Goal: Transaction & Acquisition: Purchase product/service

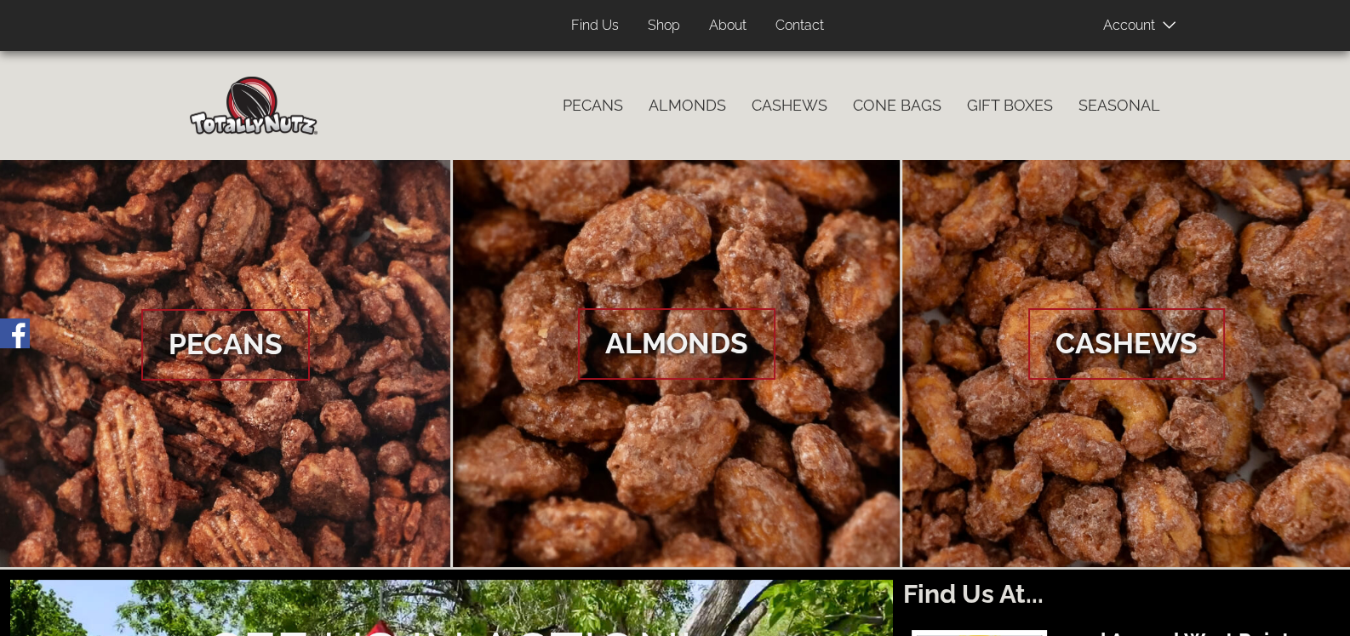
click at [674, 344] on span "Almonds" at bounding box center [677, 344] width 198 height 72
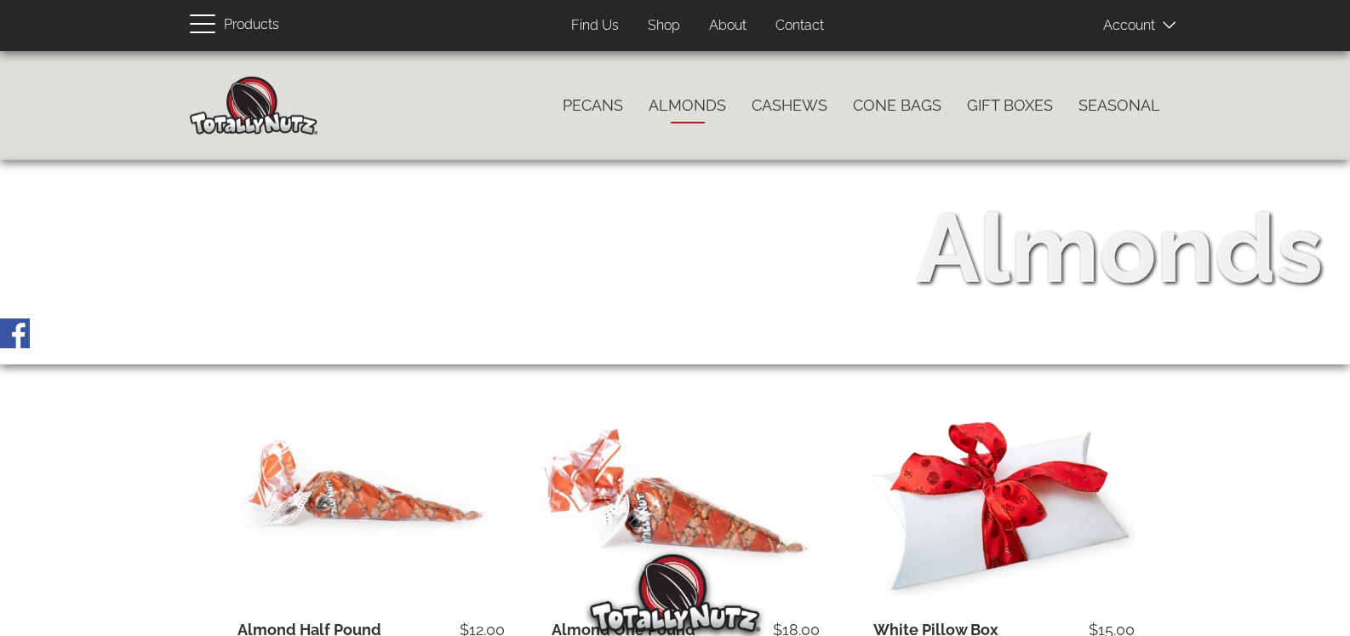
scroll to position [340, 0]
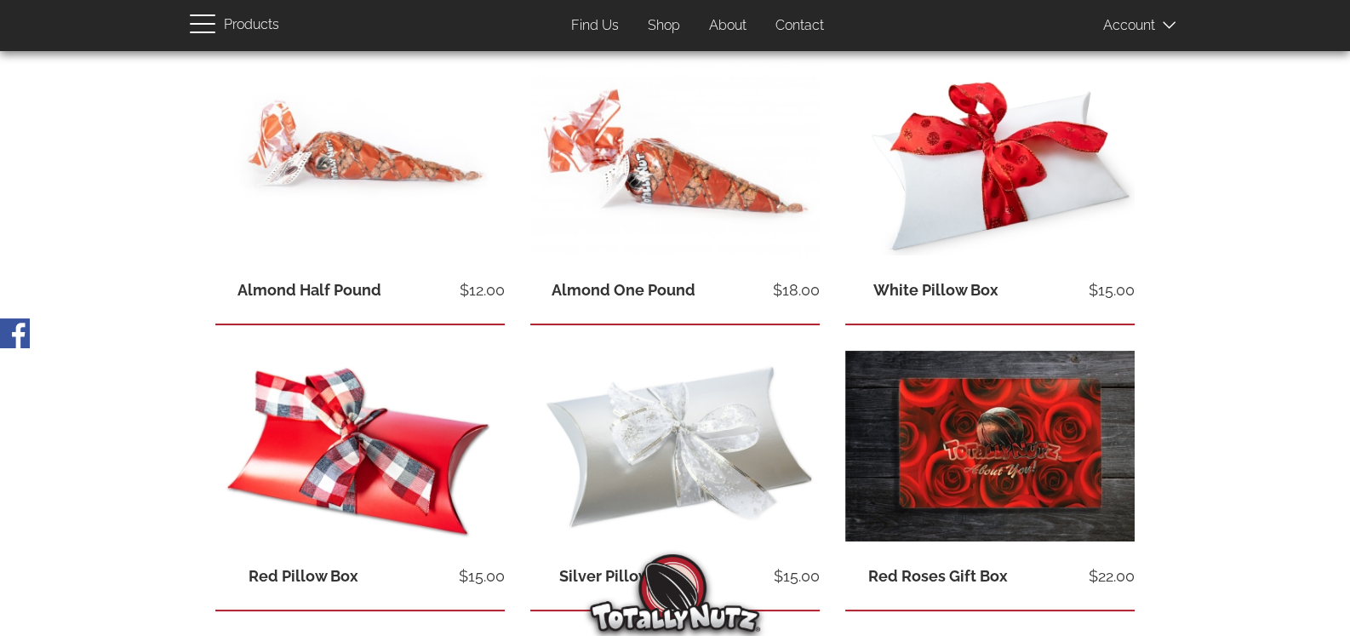
click at [678, 281] on link "Almond One Pound" at bounding box center [624, 290] width 144 height 18
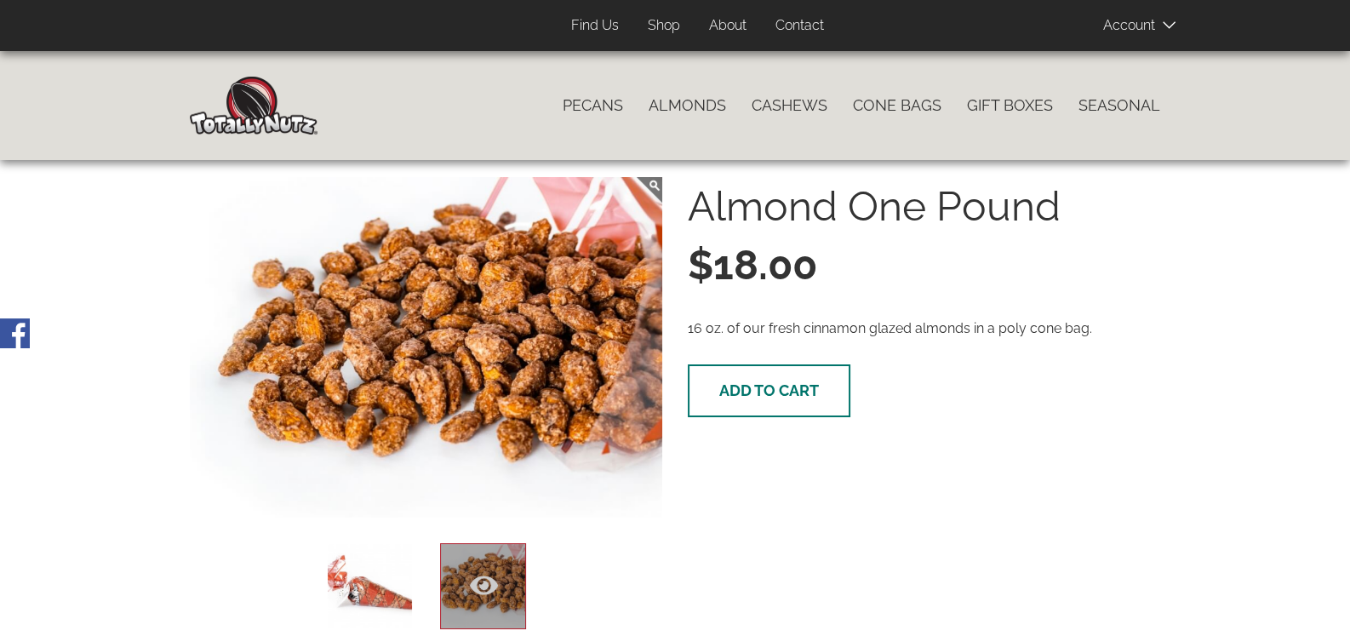
click at [741, 386] on span "Add to cart" at bounding box center [769, 390] width 100 height 18
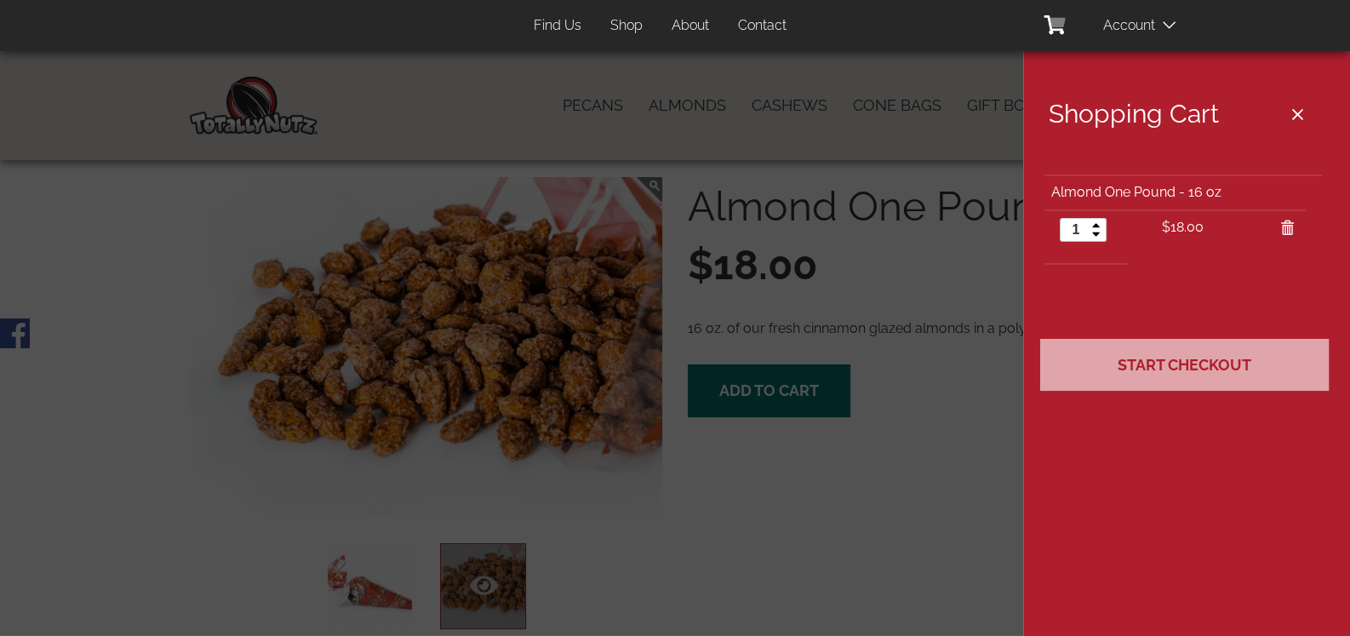
click at [1196, 365] on span "Start Checkout" at bounding box center [1185, 365] width 134 height 18
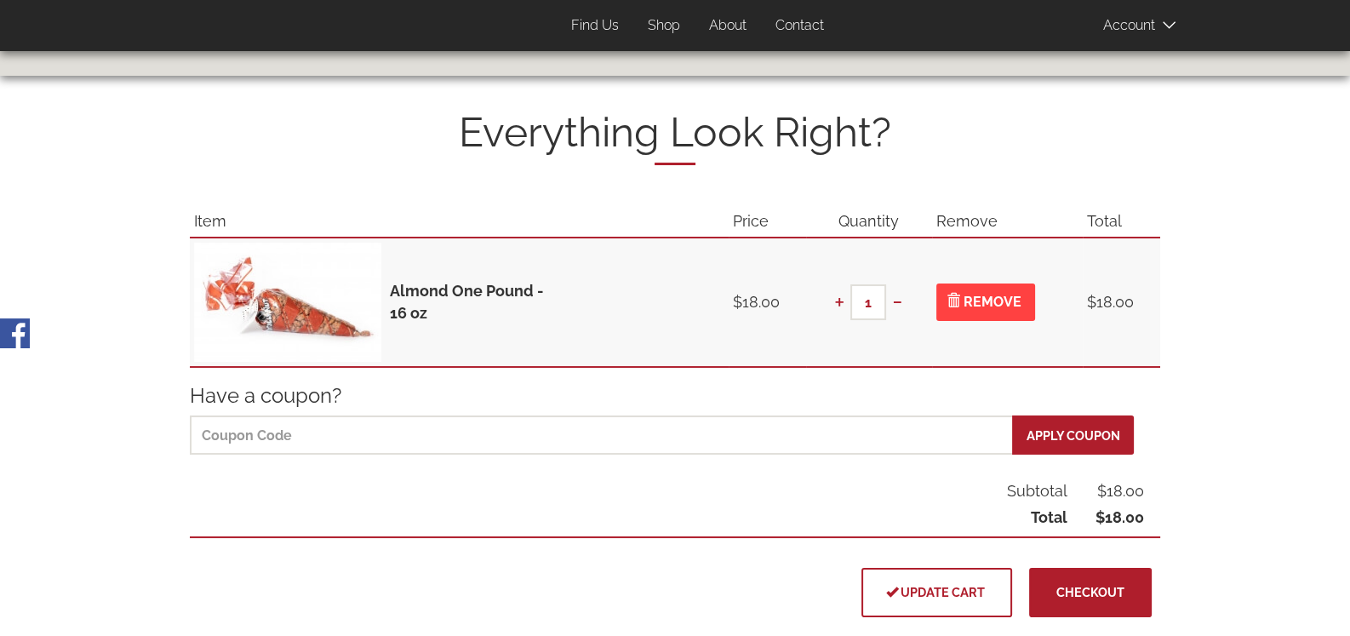
scroll to position [425, 0]
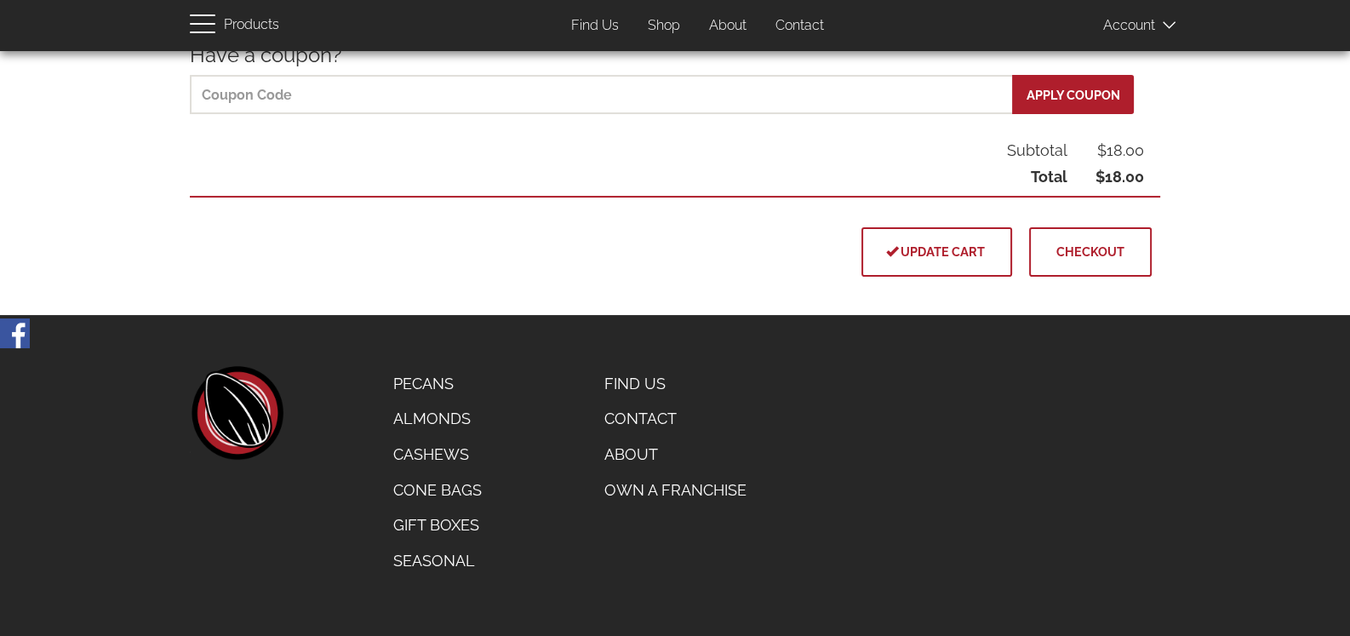
click at [1065, 254] on span "Checkout" at bounding box center [1091, 251] width 68 height 14
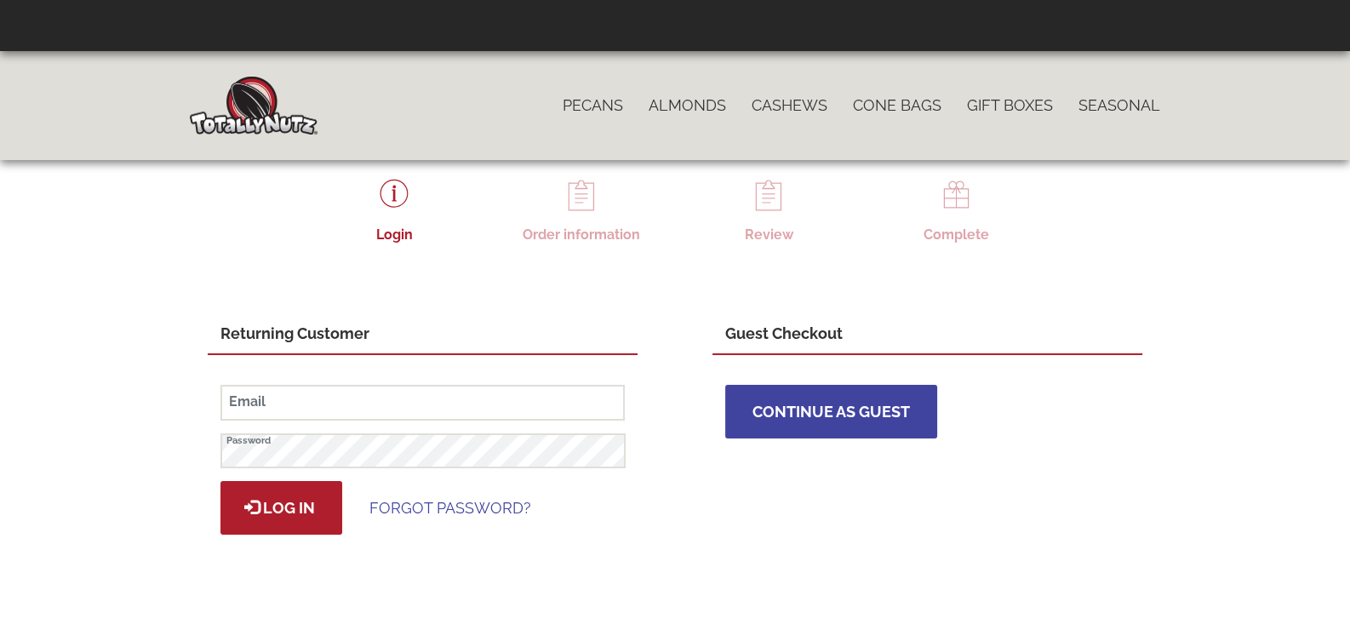
click at [822, 403] on span "Continue as Guest" at bounding box center [832, 412] width 158 height 18
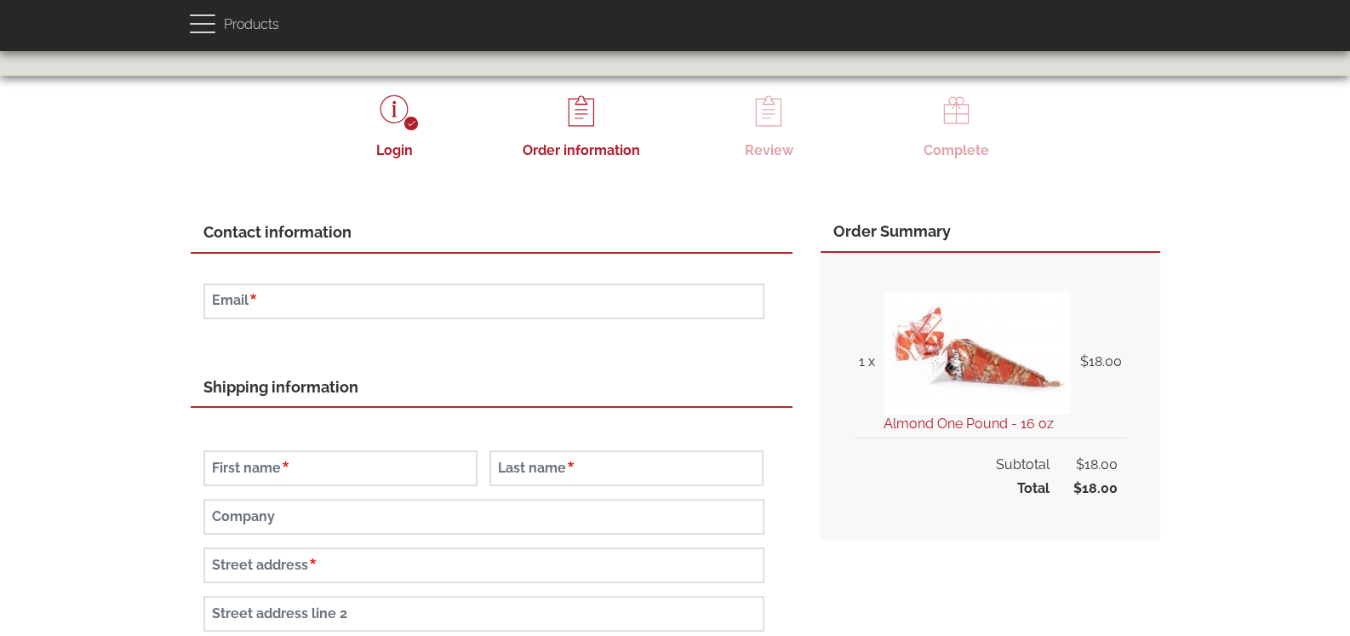
scroll to position [169, 0]
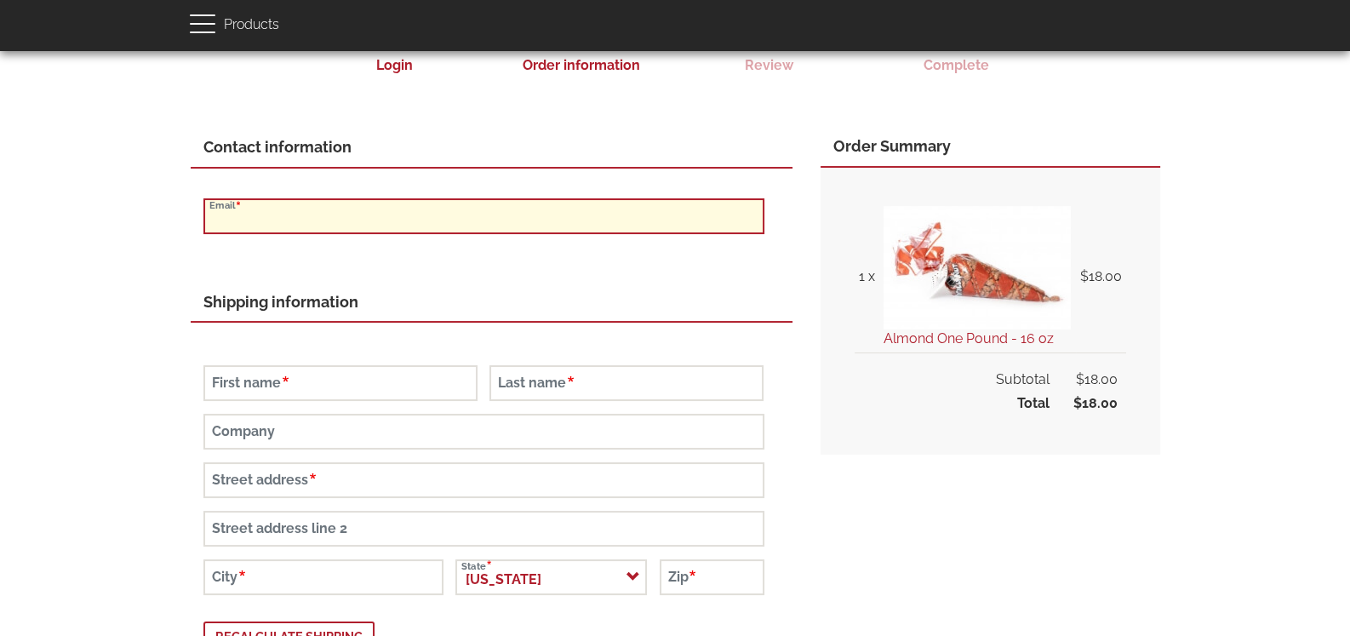
click at [350, 213] on input "Email" at bounding box center [484, 216] width 561 height 36
type input "jafuentesg@outlook.com"
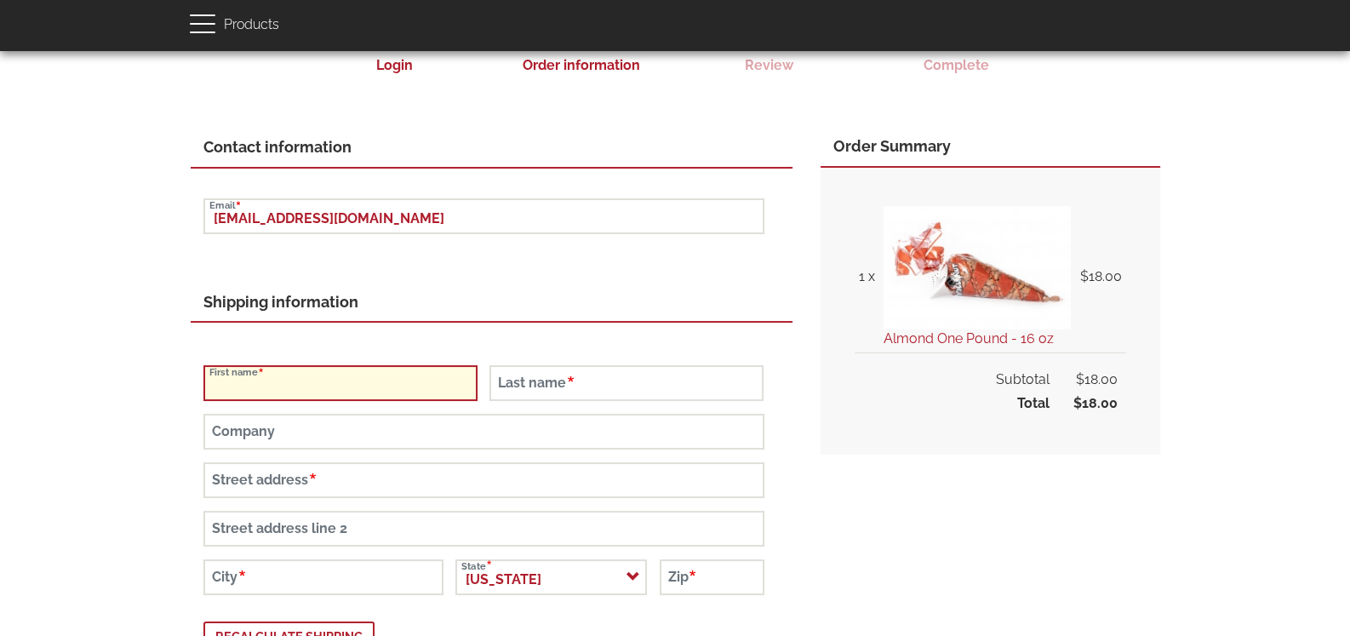
type input "Antonio"
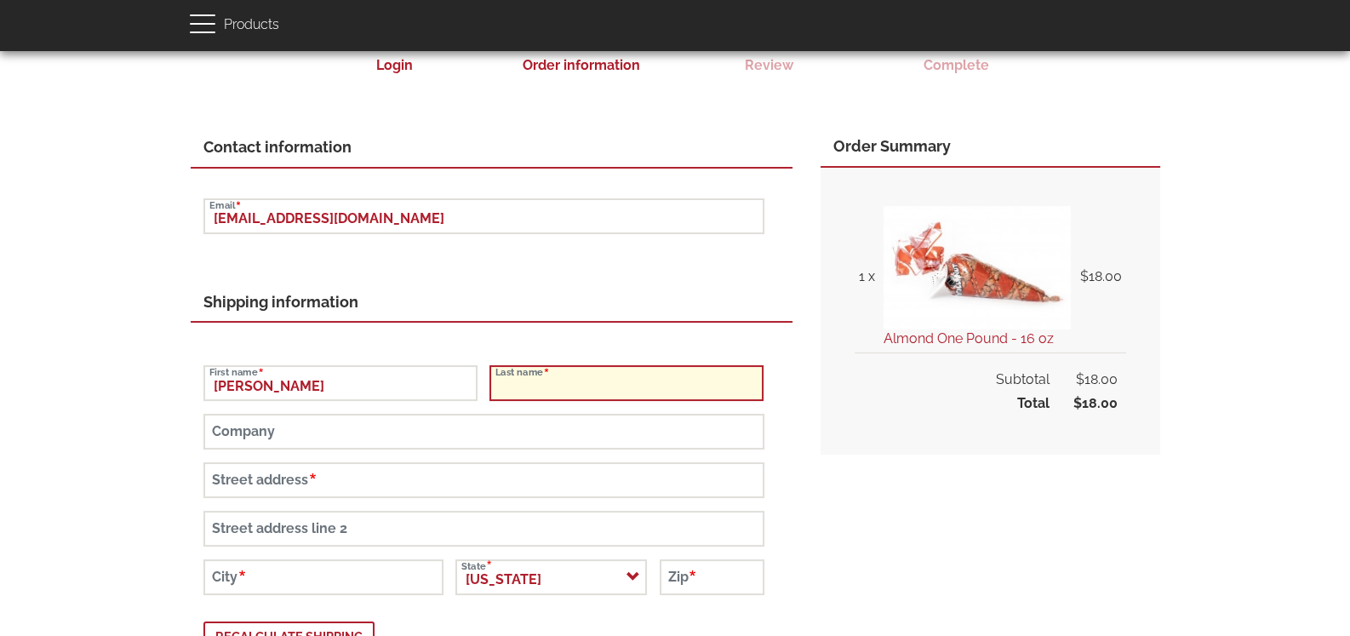
type input "Fuentes"
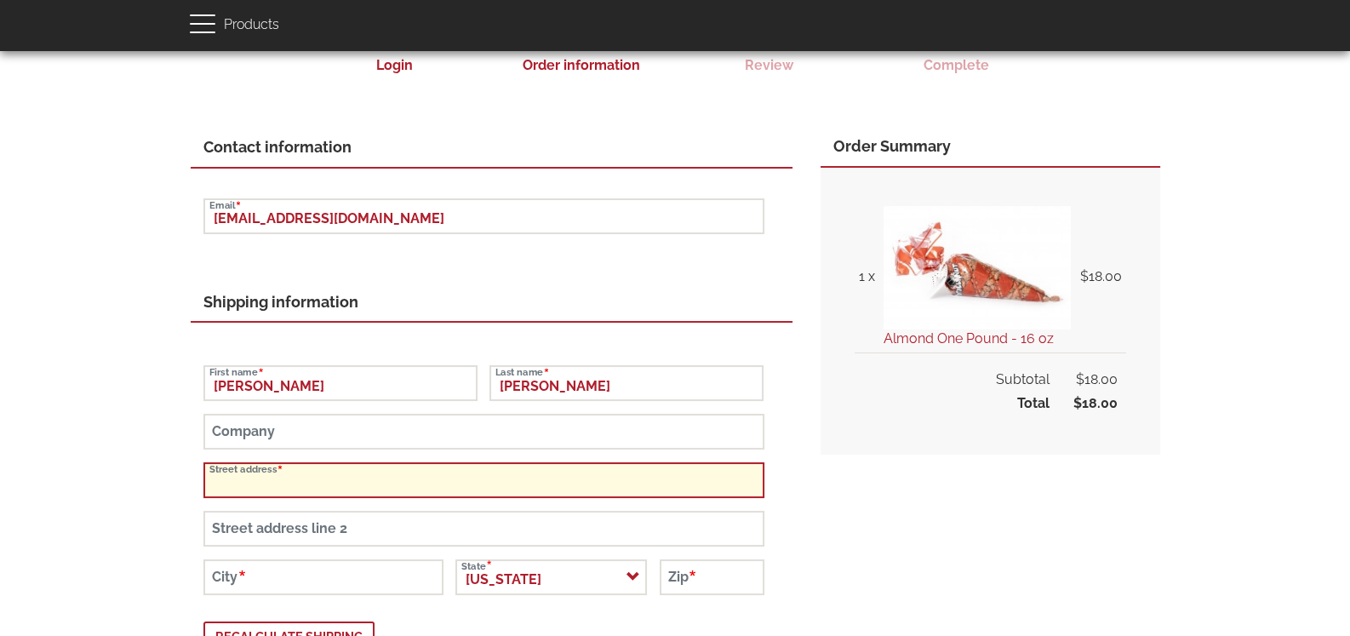
type input "7711 S MONACO CIR E"
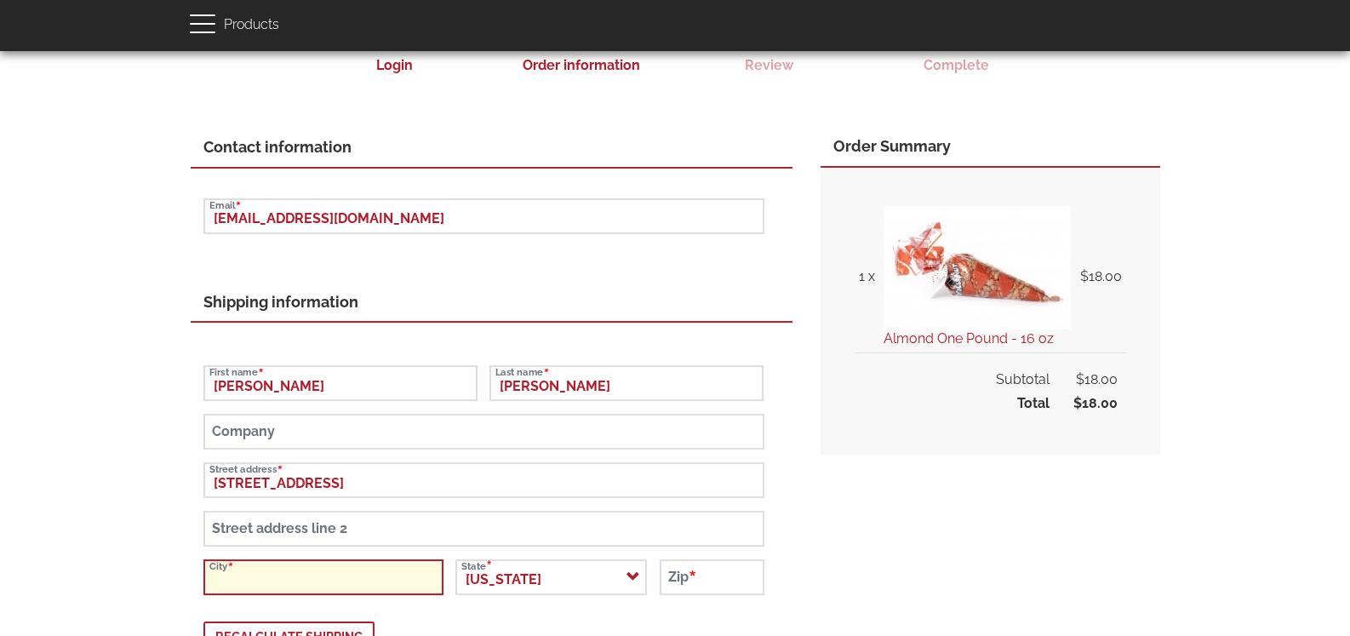
type input "Centennial"
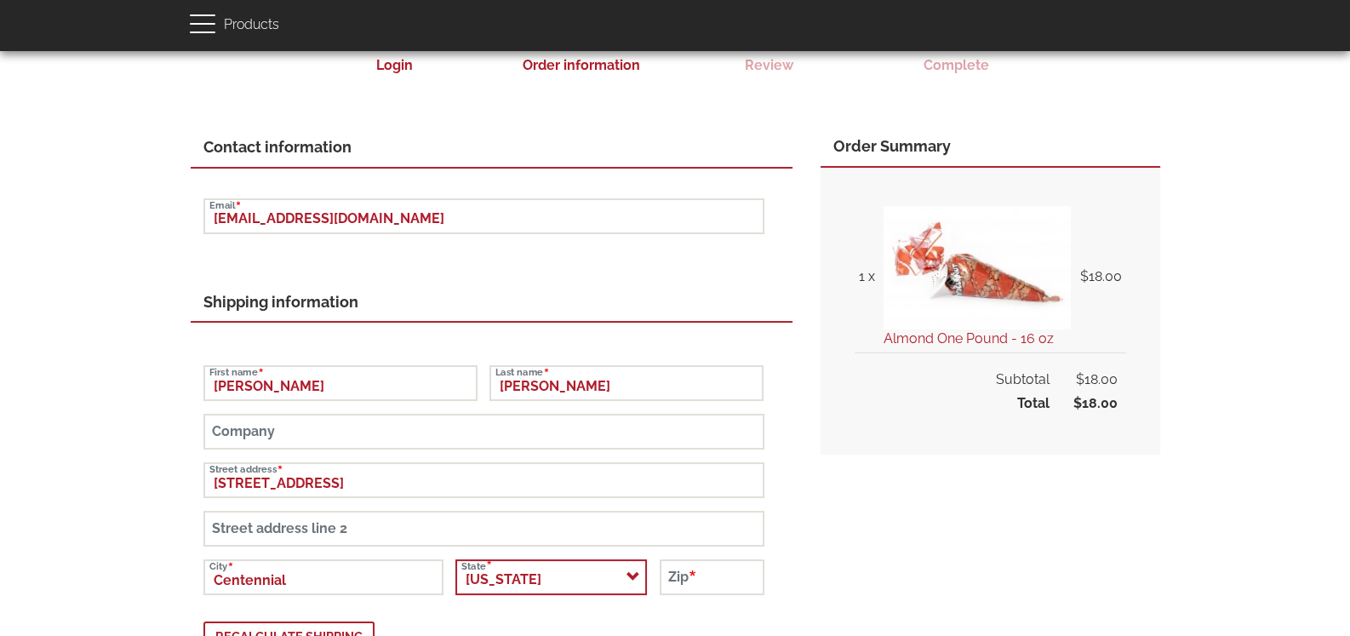
select select "CO"
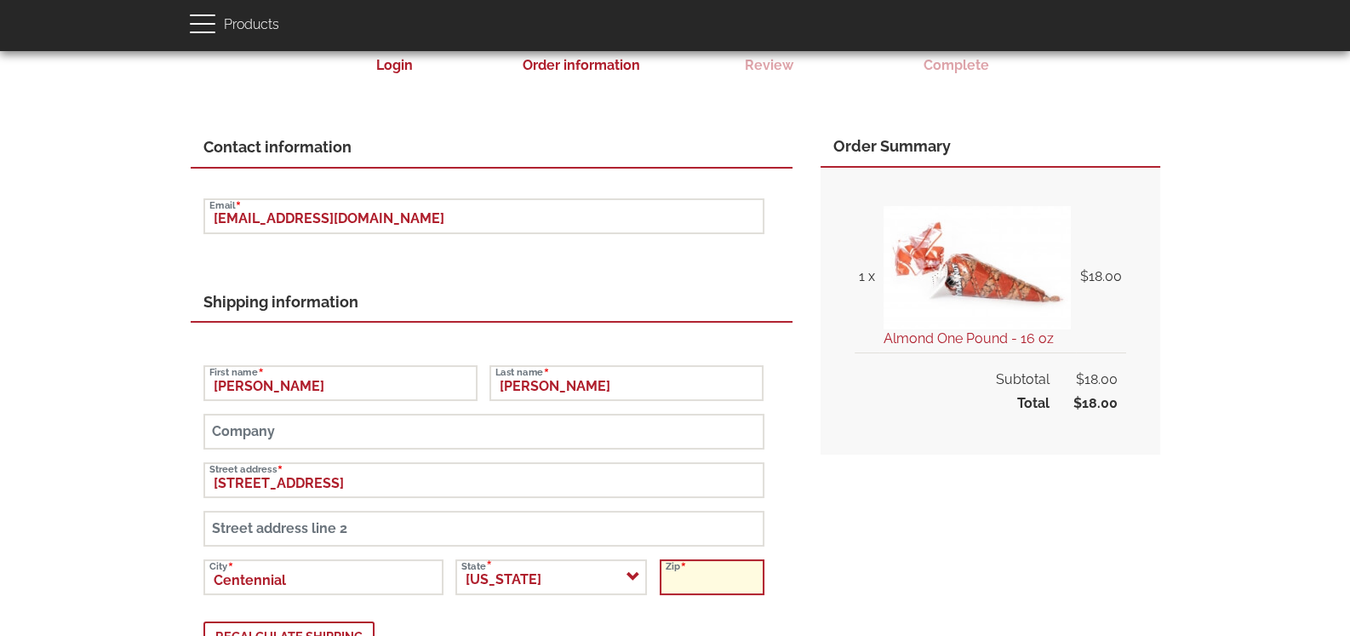
type input "80112-2581"
